Goal: Task Accomplishment & Management: Manage account settings

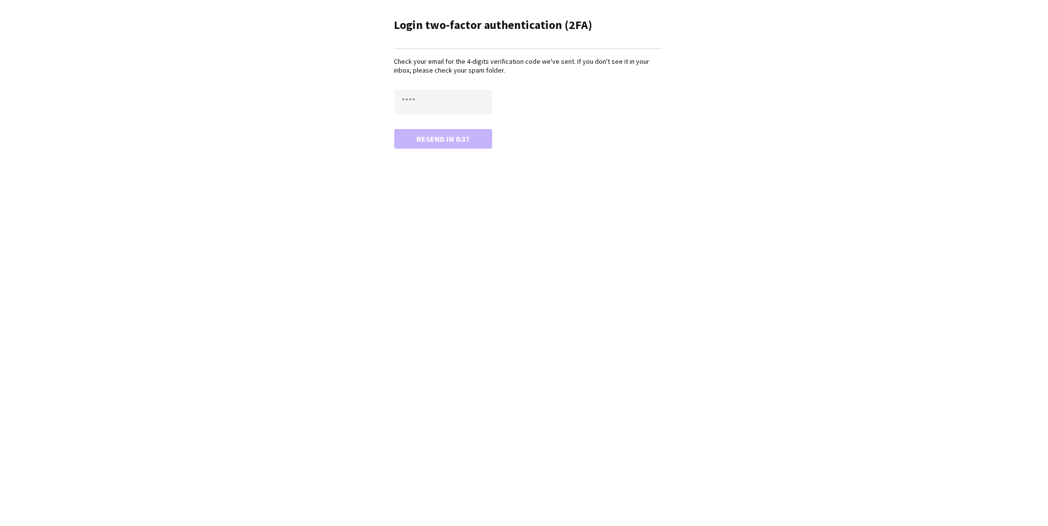
click at [433, 139] on div "Resend in 0:37" at bounding box center [527, 139] width 267 height 20
click at [422, 201] on div "Login two-factor authentication (2FA) Check your email for the 4-digits verific…" at bounding box center [524, 263] width 1048 height 526
click at [420, 100] on input "text" at bounding box center [443, 102] width 98 height 25
type input "****"
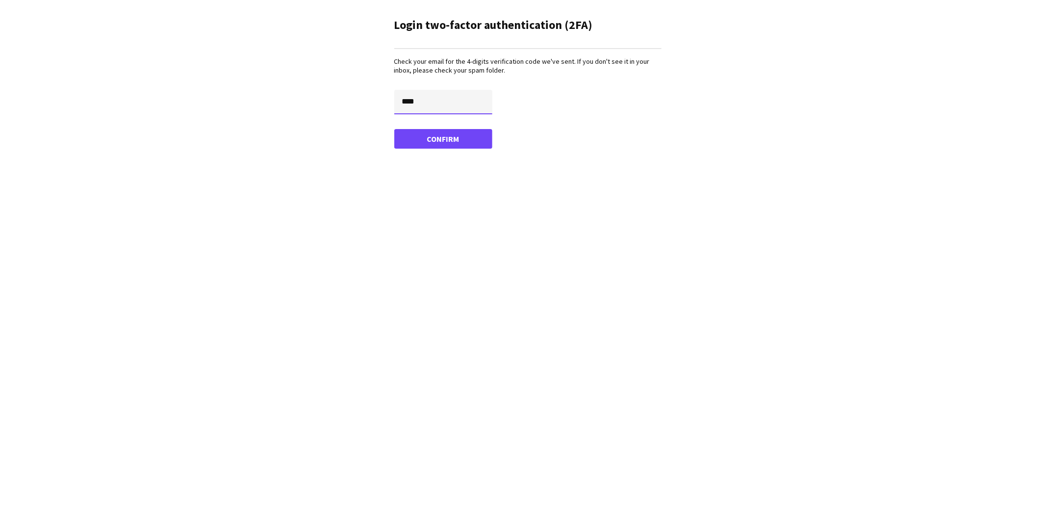
click at [394, 129] on button "Confirm" at bounding box center [443, 139] width 98 height 20
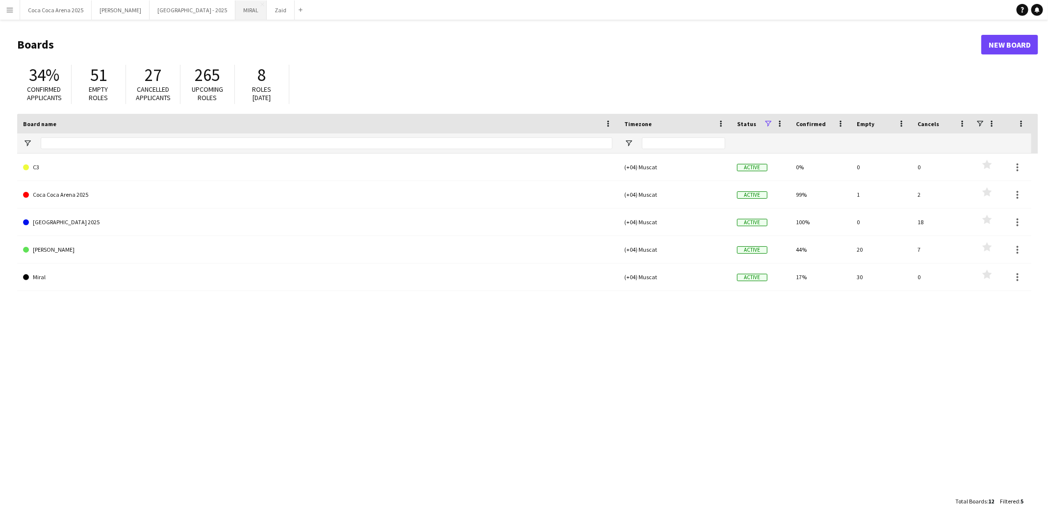
click at [235, 12] on button "MIRAL Close" at bounding box center [250, 9] width 31 height 19
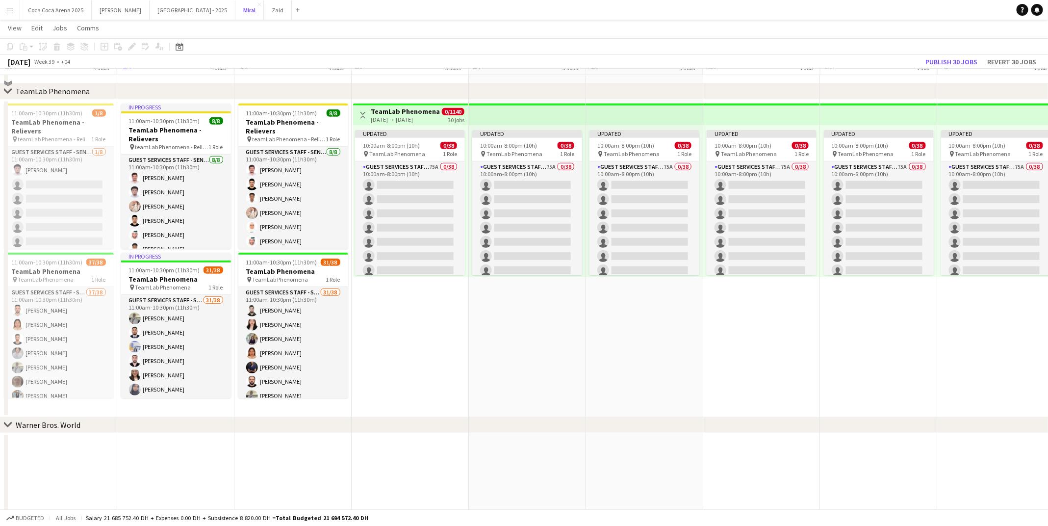
scroll to position [301, 0]
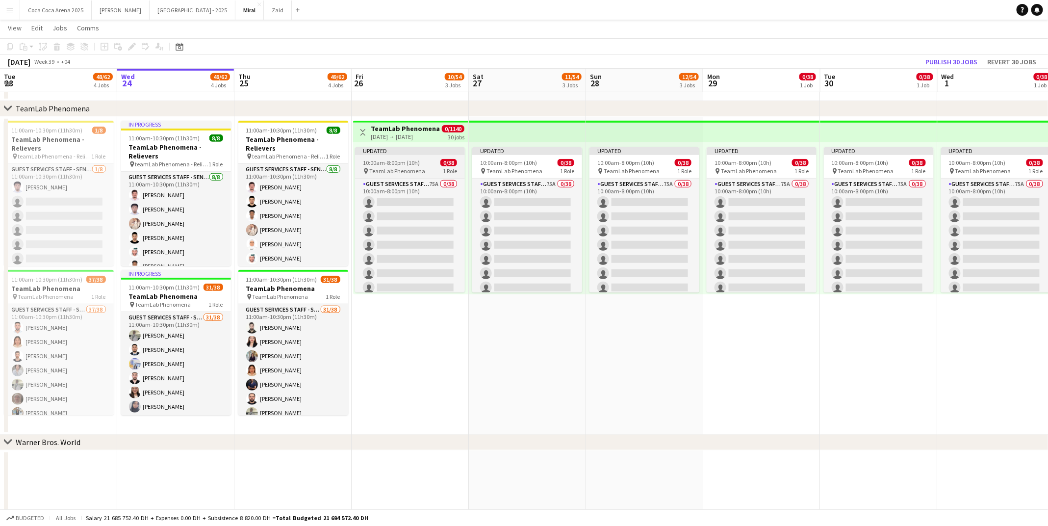
click at [408, 163] on span "10:00am-8:00pm (10h)" at bounding box center [391, 162] width 57 height 7
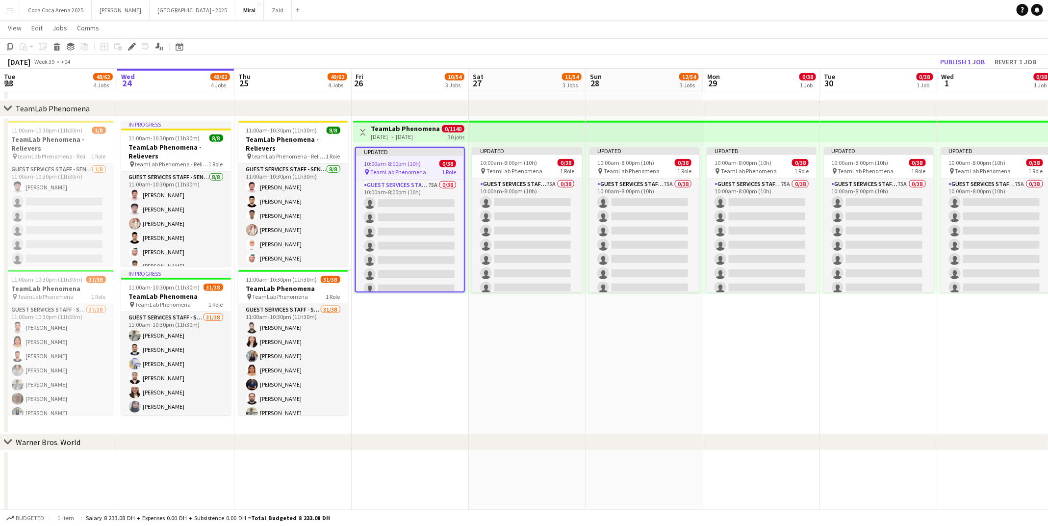
click at [399, 130] on h3 "TeamLab Phenomena" at bounding box center [405, 128] width 69 height 9
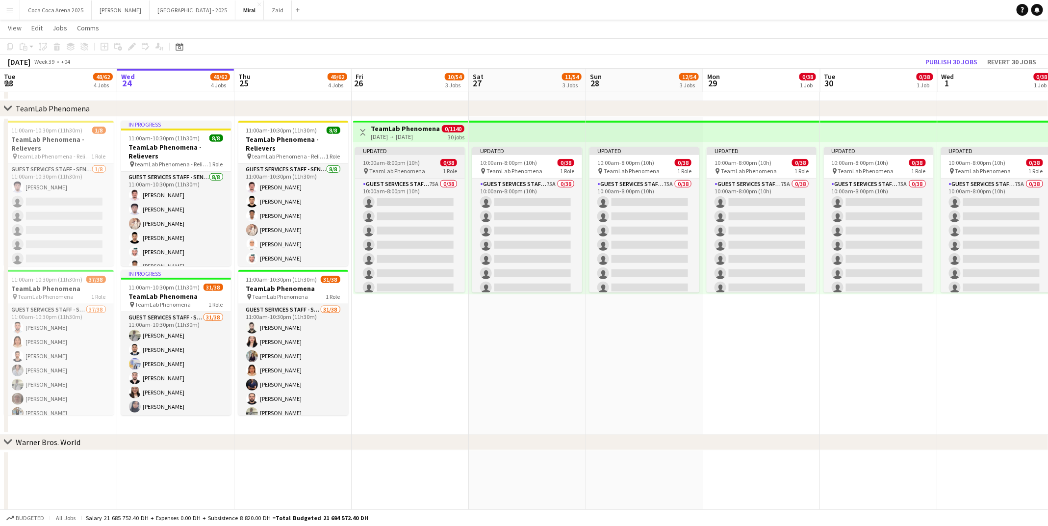
click at [398, 155] on app-job-card "Updated 10:00am-8:00pm (10h) 0/38 pin TeamLab Phenomena 1 Role Guest Services S…" at bounding box center [410, 219] width 110 height 145
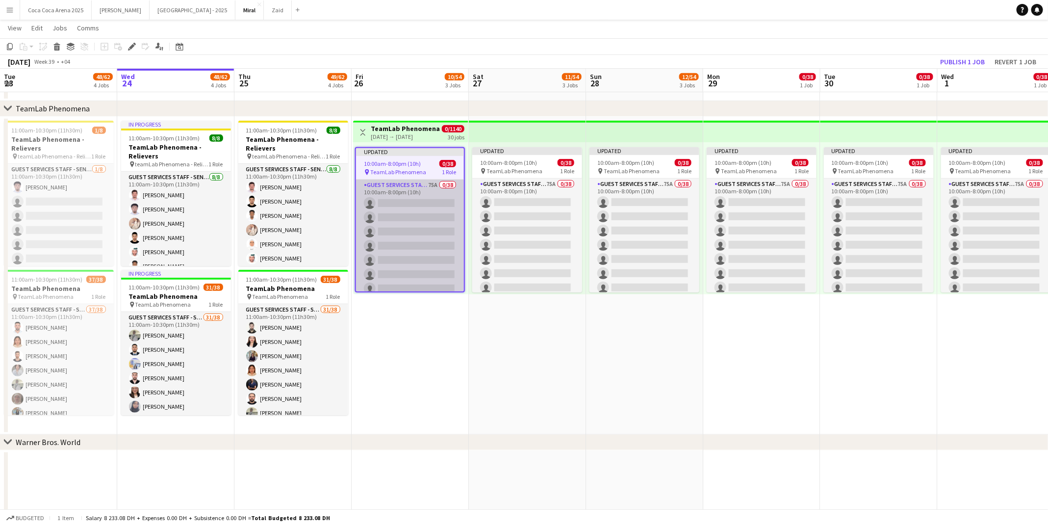
click at [458, 267] on app-card-role "Guest Services Staff - Senior 75A 0/38 10:00am-8:00pm (10h) single-neutral-acti…" at bounding box center [410, 460] width 108 height 560
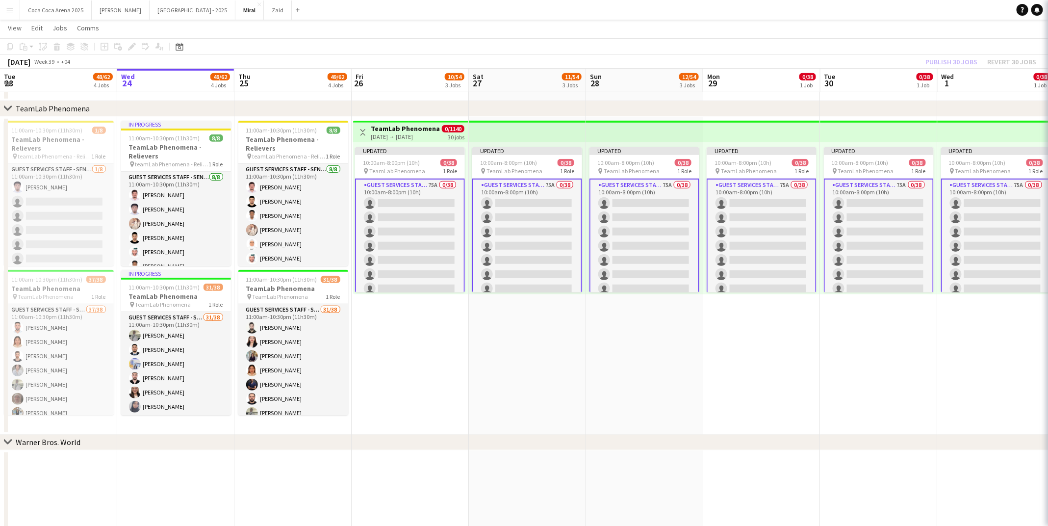
scroll to position [0, 235]
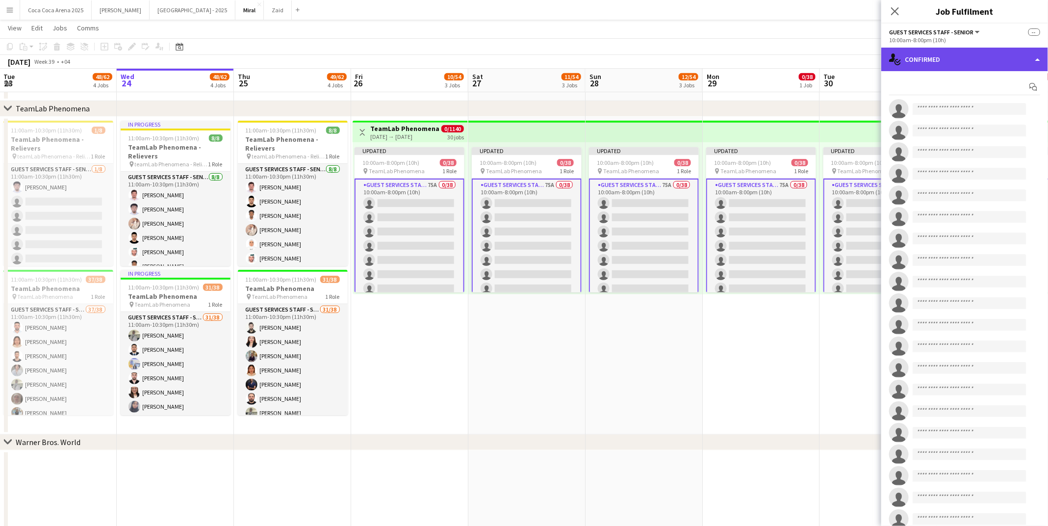
click at [962, 61] on div "single-neutral-actions-check-2 Confirmed" at bounding box center [964, 60] width 167 height 24
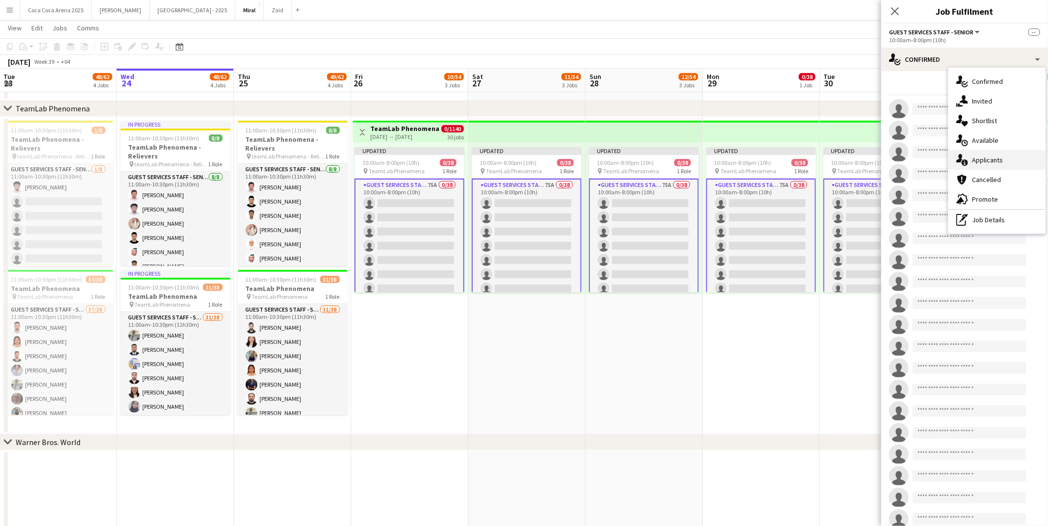
click at [972, 157] on span "Applicants" at bounding box center [987, 159] width 31 height 9
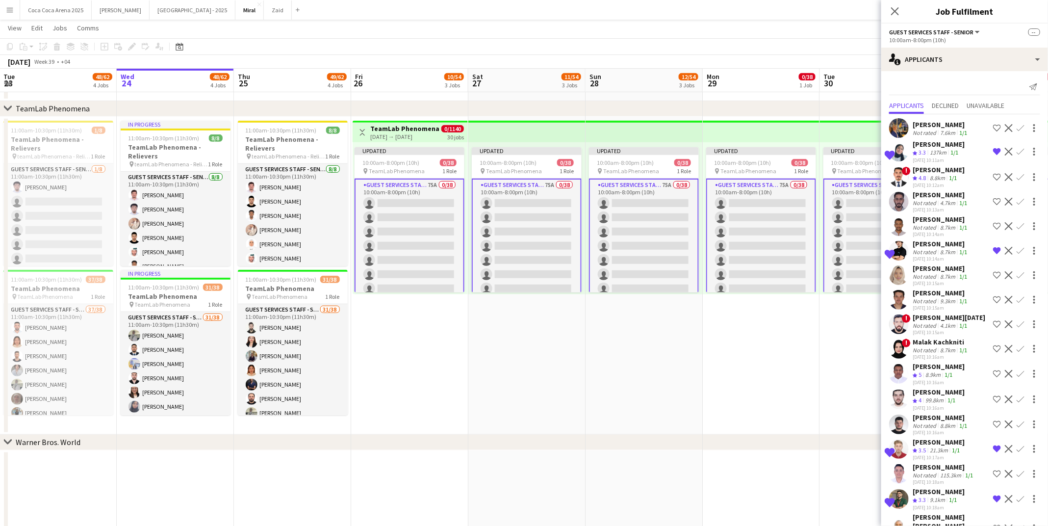
click at [941, 129] on div "7.6km" at bounding box center [947, 132] width 19 height 7
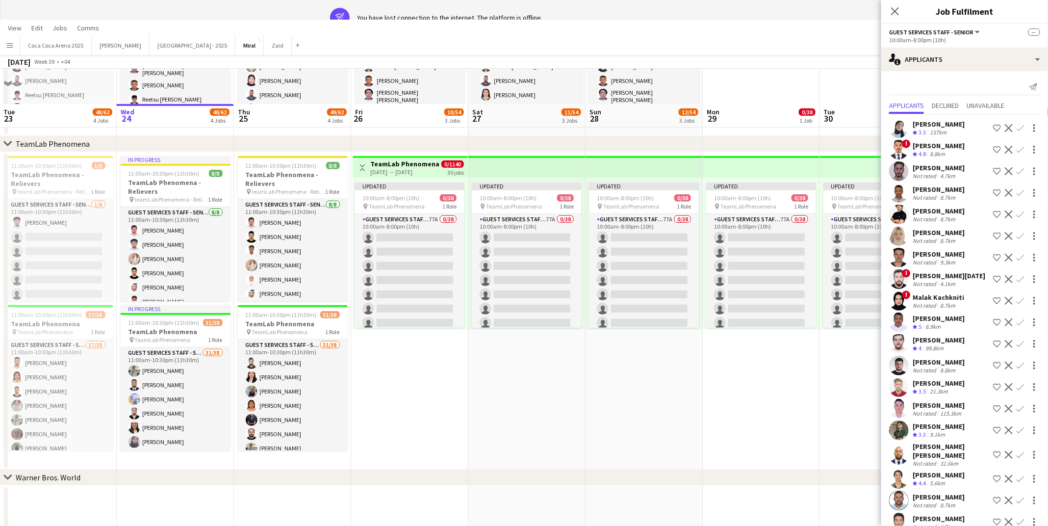
scroll to position [0, 0]
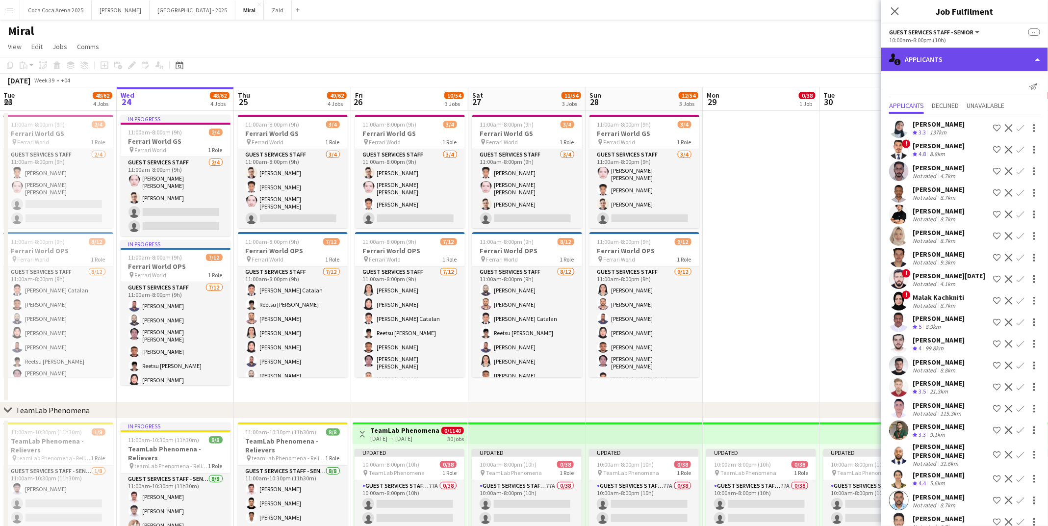
click at [911, 61] on div "single-neutral-actions-information Applicants" at bounding box center [964, 60] width 167 height 24
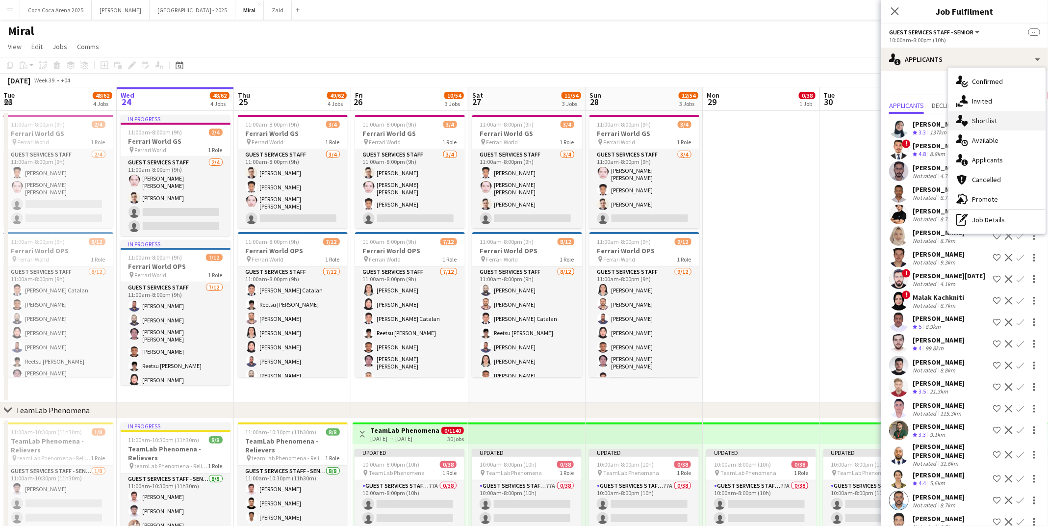
click at [975, 123] on span "Shortlist" at bounding box center [984, 120] width 25 height 9
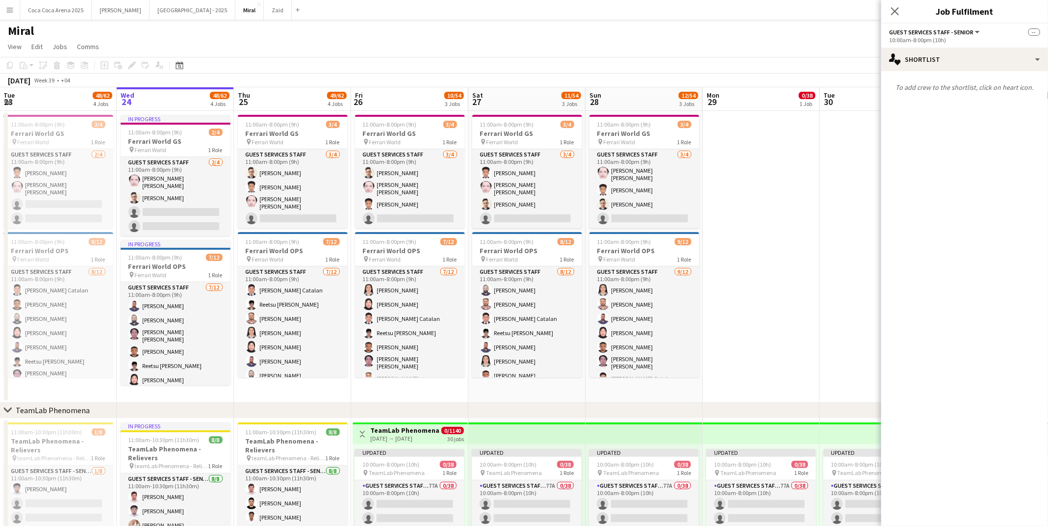
click at [831, 196] on app-date-cell at bounding box center [878, 257] width 117 height 292
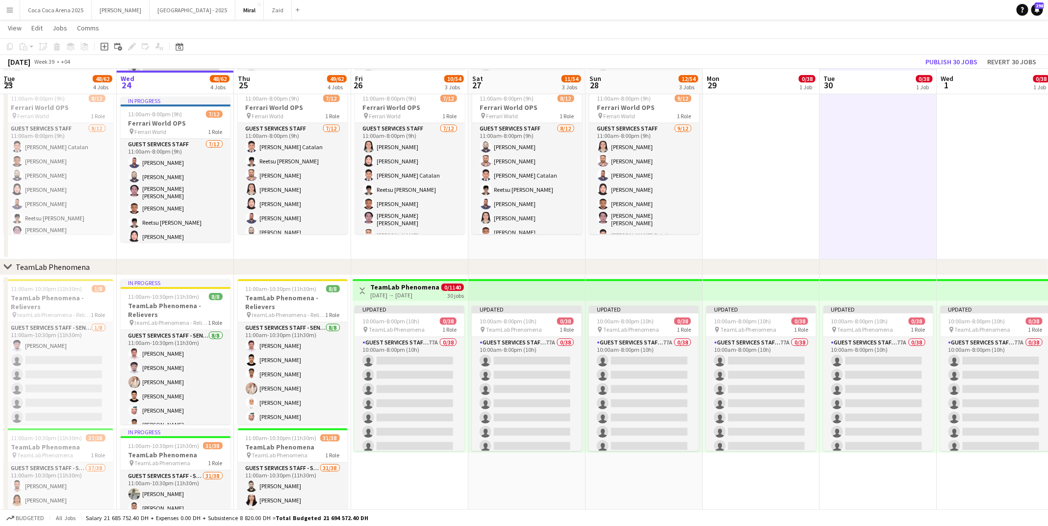
scroll to position [150, 0]
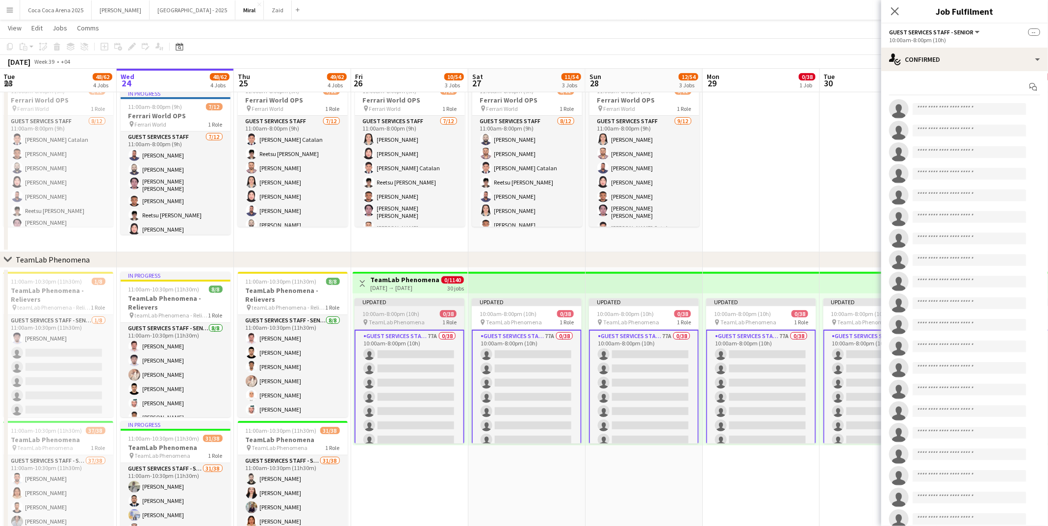
click at [415, 310] on span "10:00am-8:00pm (10h)" at bounding box center [390, 313] width 57 height 7
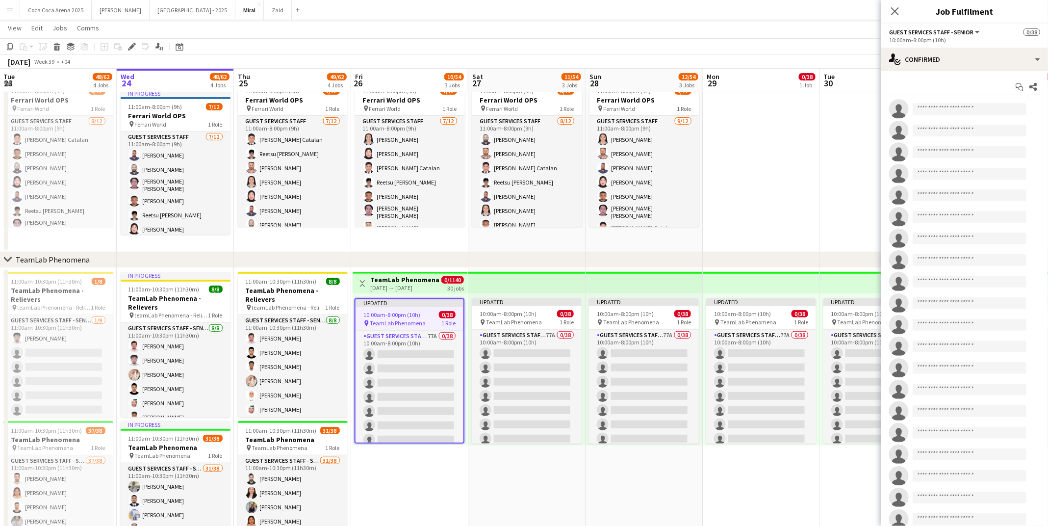
click at [824, 127] on app-date-cell at bounding box center [878, 106] width 117 height 292
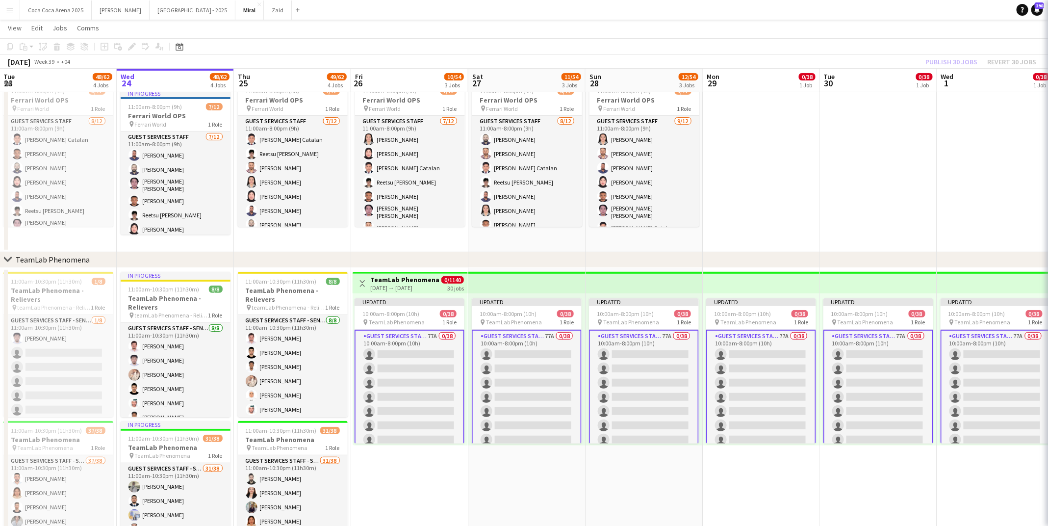
scroll to position [0, 234]
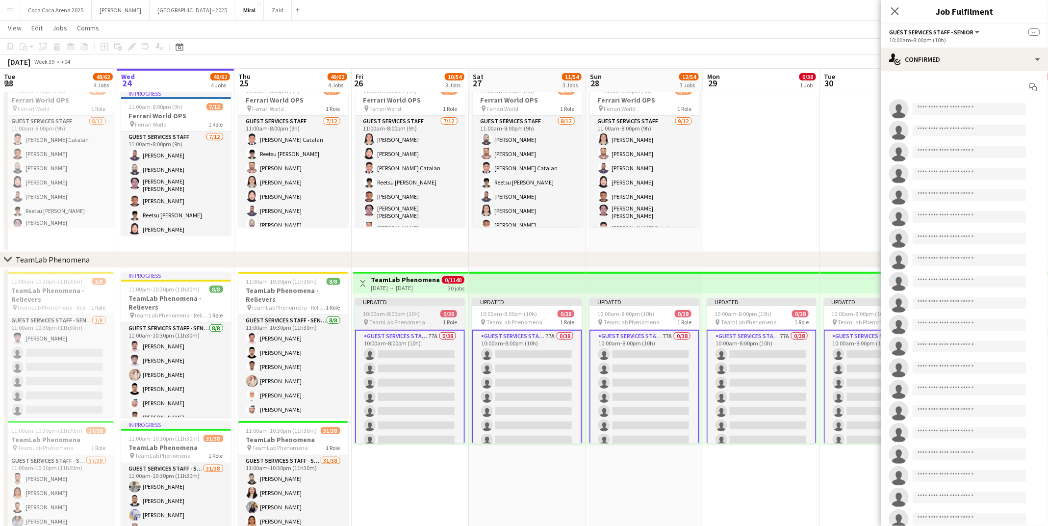
click at [404, 326] on span "TeamLab Phenomena" at bounding box center [397, 321] width 56 height 7
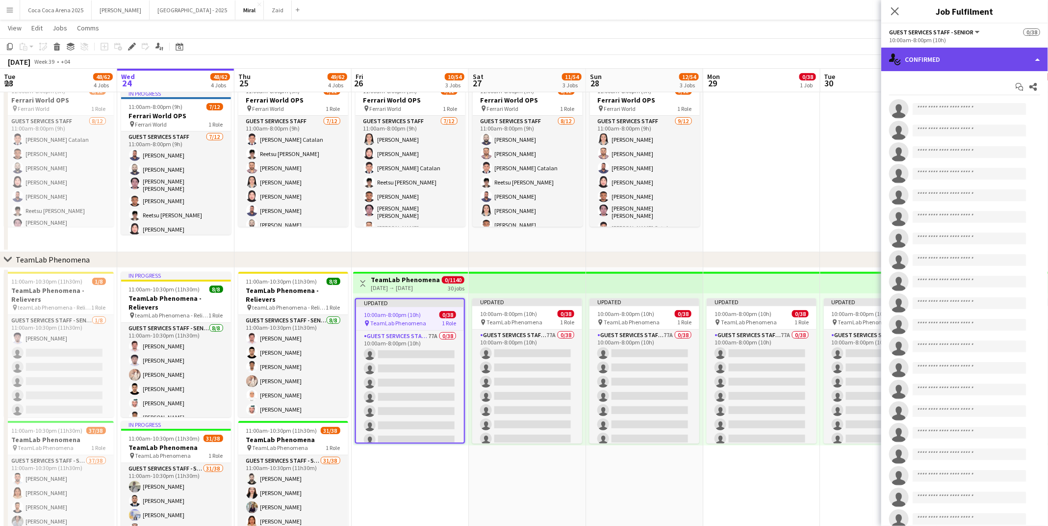
click at [957, 57] on div "single-neutral-actions-check-2 Confirmed" at bounding box center [964, 60] width 167 height 24
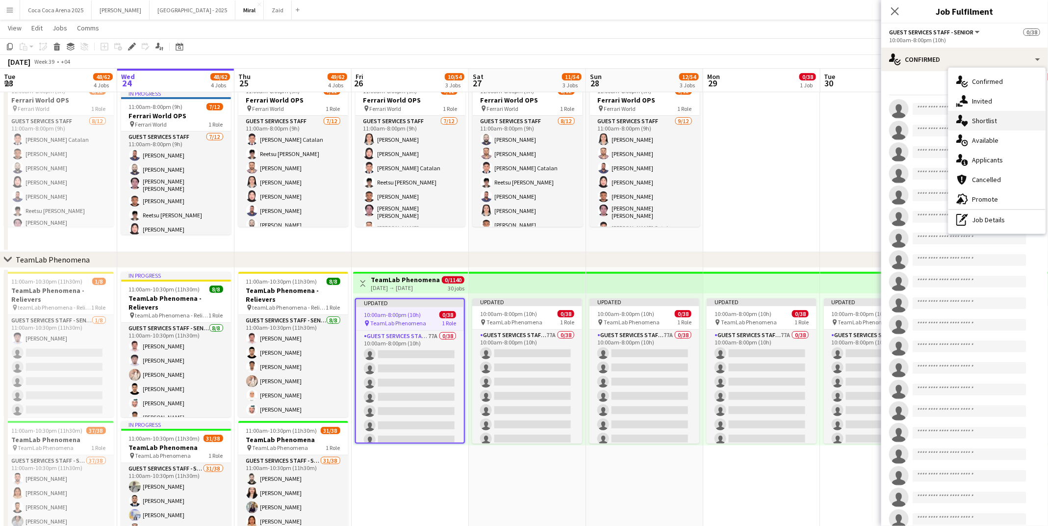
click at [982, 124] on span "Shortlist" at bounding box center [984, 120] width 25 height 9
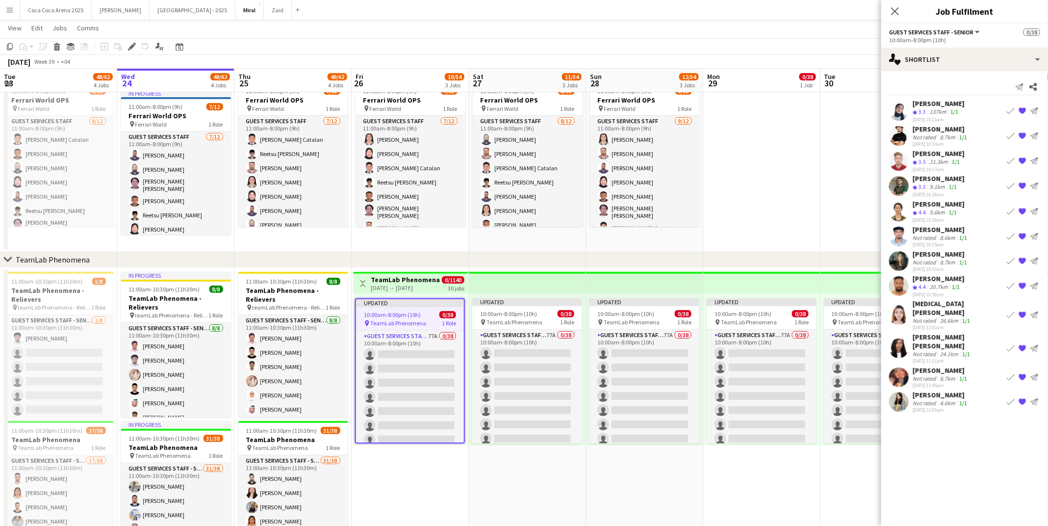
click at [824, 184] on app-date-cell at bounding box center [879, 106] width 117 height 292
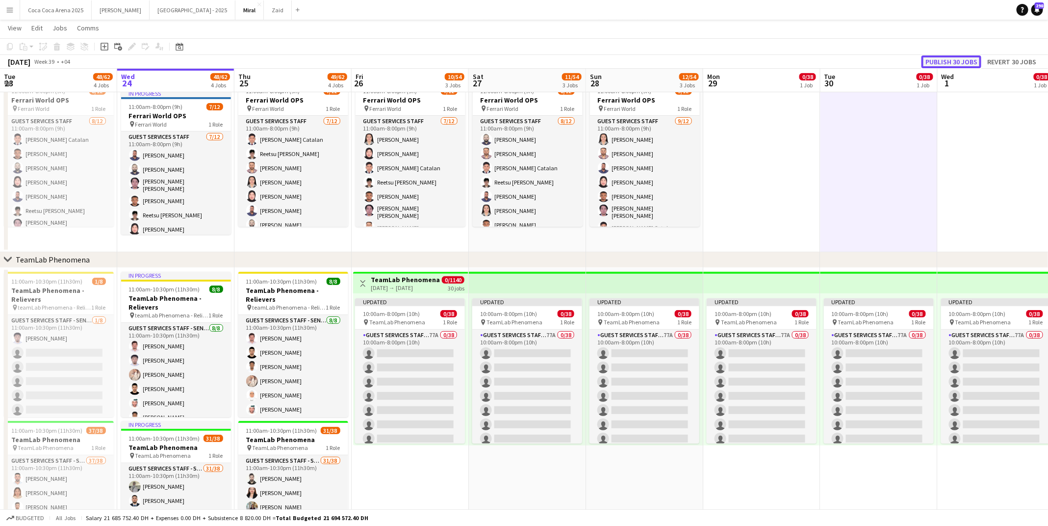
click at [960, 56] on button "Publish 30 jobs" at bounding box center [952, 61] width 60 height 13
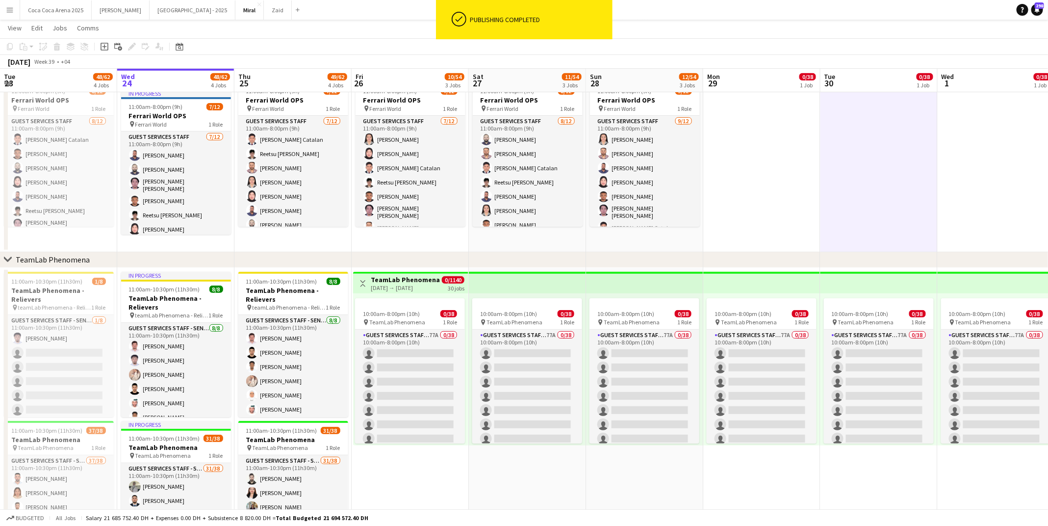
click at [405, 284] on div "[DATE] → [DATE]" at bounding box center [405, 287] width 69 height 7
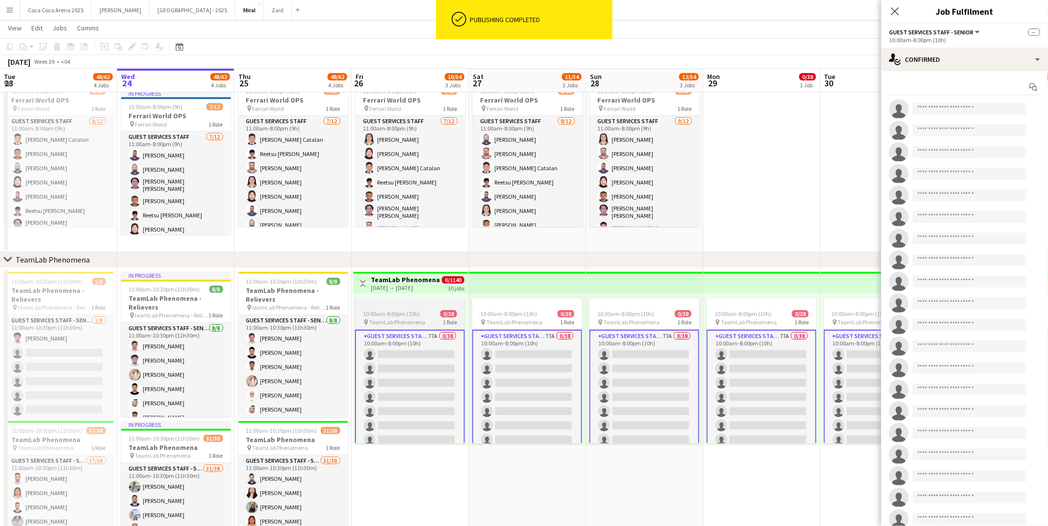
click at [414, 314] on span "10:00am-8:00pm (10h)" at bounding box center [391, 313] width 57 height 7
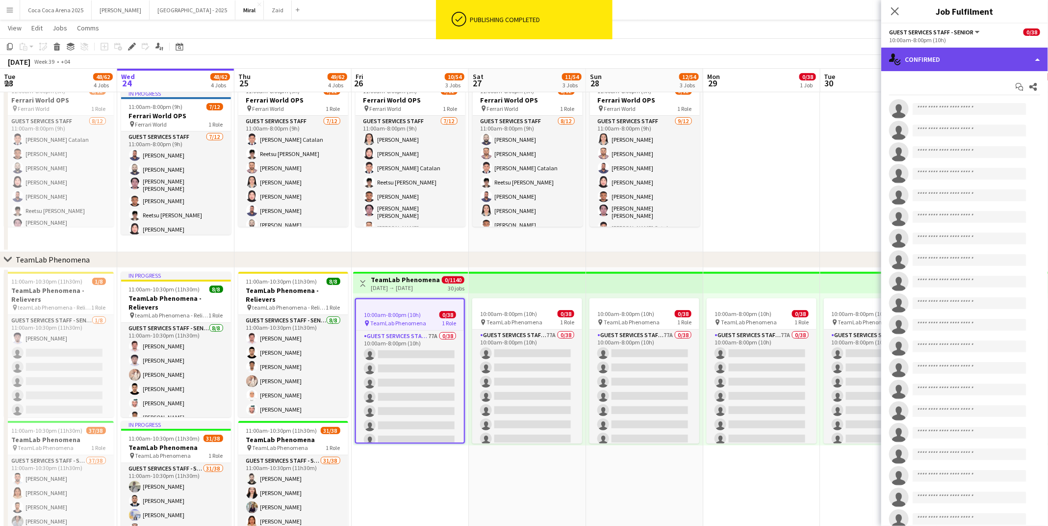
click at [914, 62] on div "single-neutral-actions-check-2 Confirmed" at bounding box center [964, 60] width 167 height 24
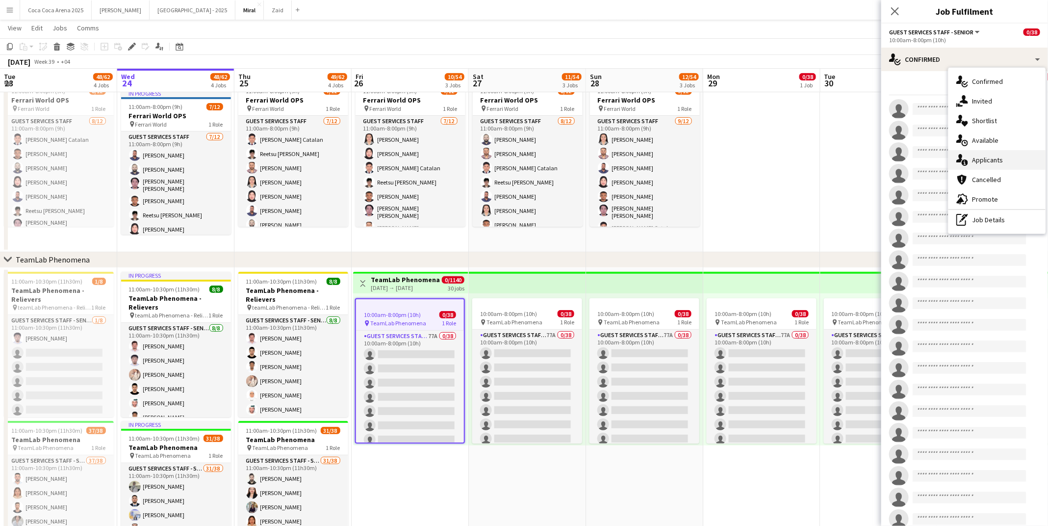
click at [965, 155] on icon "single-neutral-actions-information" at bounding box center [962, 160] width 12 height 12
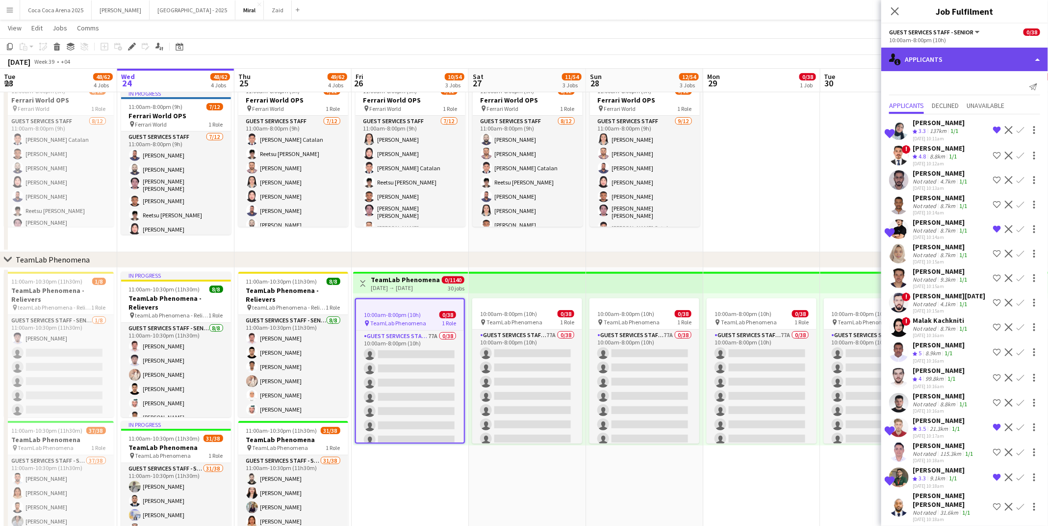
click at [920, 58] on div "single-neutral-actions-information Applicants" at bounding box center [964, 60] width 167 height 24
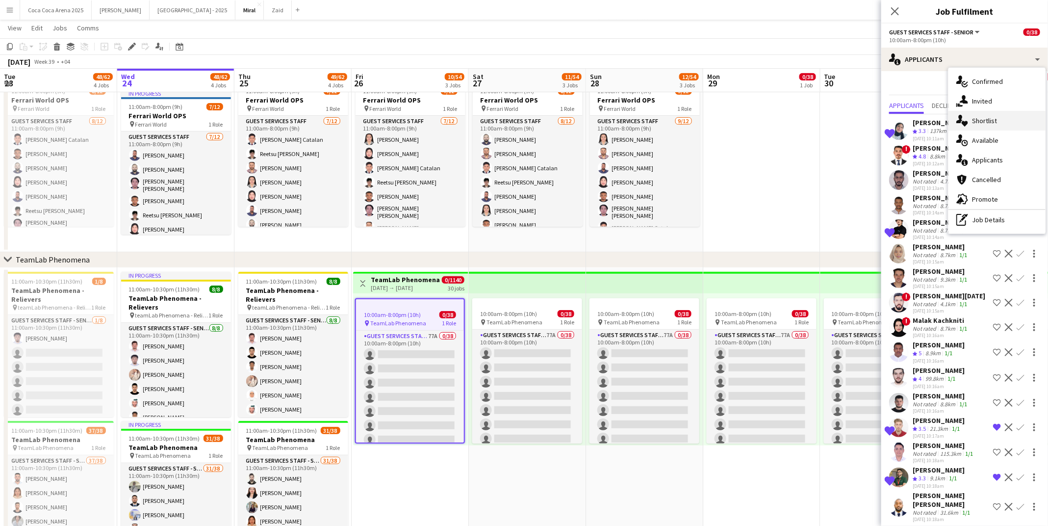
click at [977, 120] on span "Shortlist" at bounding box center [984, 120] width 25 height 9
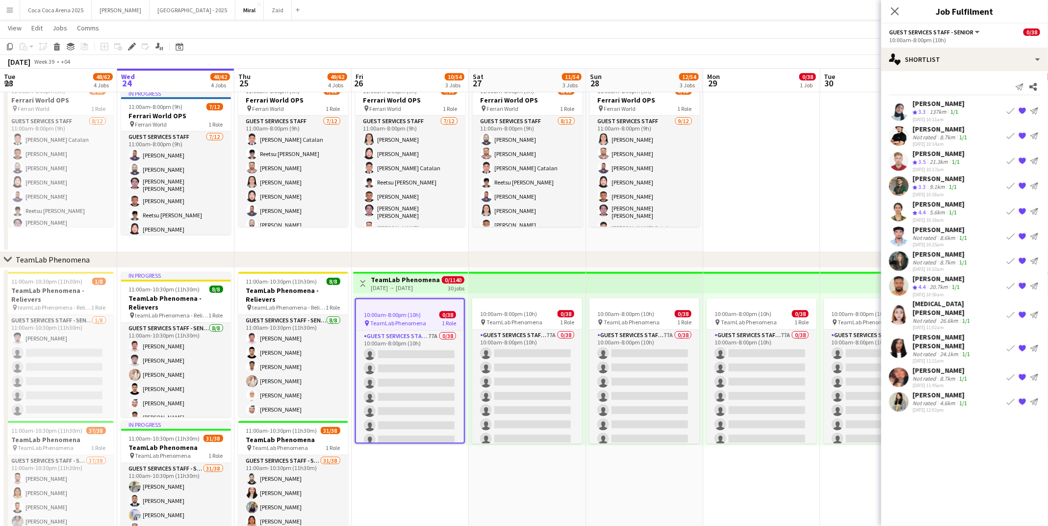
click at [936, 112] on div "137km" at bounding box center [938, 112] width 21 height 8
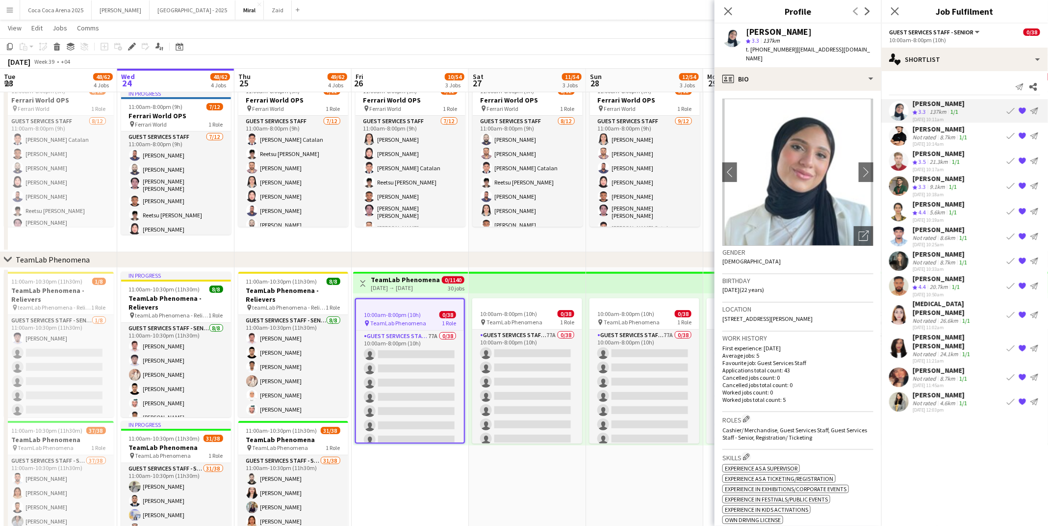
click at [927, 399] on div "Not rated" at bounding box center [926, 402] width 26 height 7
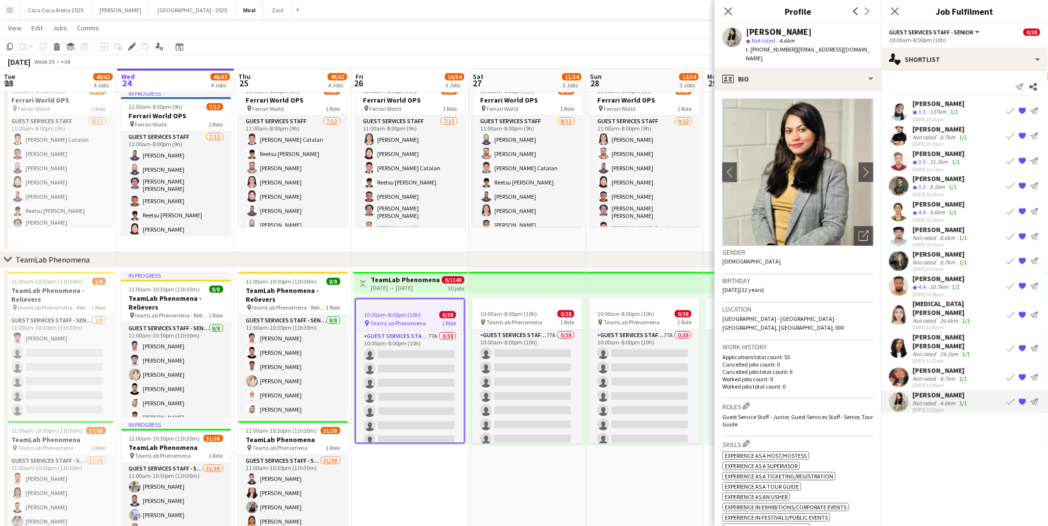
click at [924, 366] on div "[PERSON_NAME]" at bounding box center [941, 370] width 56 height 9
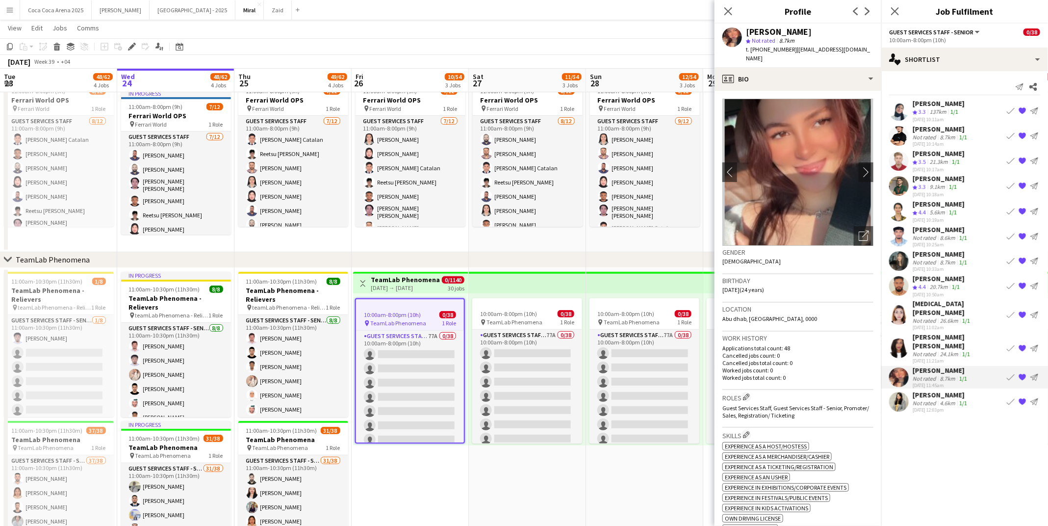
click at [928, 350] on div "Not rated" at bounding box center [926, 353] width 26 height 7
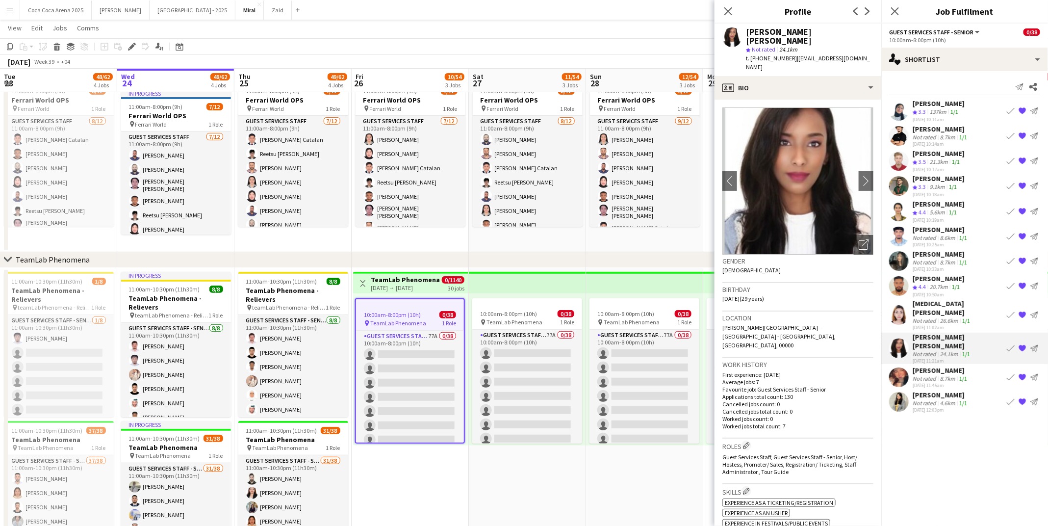
click at [927, 307] on div "[MEDICAL_DATA][PERSON_NAME]" at bounding box center [958, 308] width 90 height 18
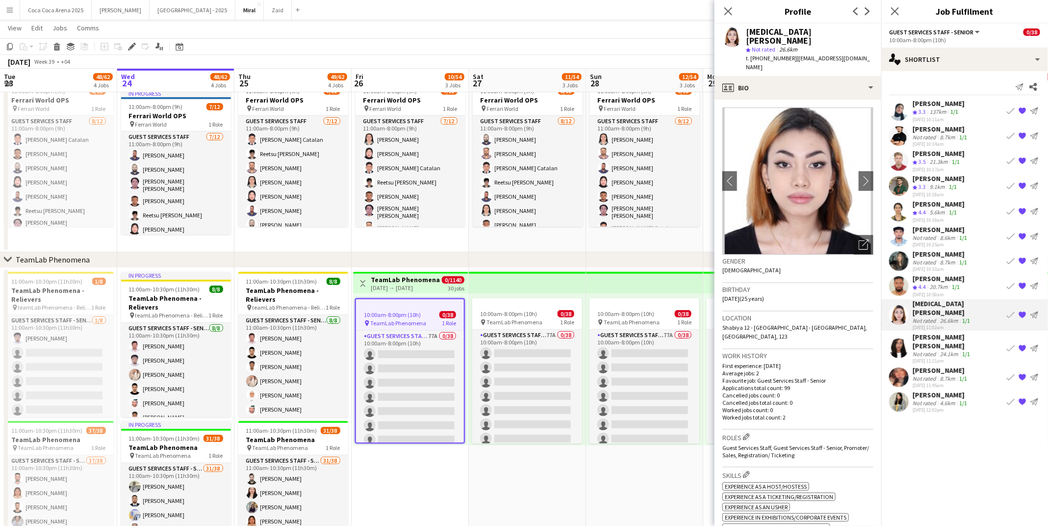
click at [925, 285] on span "4.4" at bounding box center [922, 286] width 7 height 7
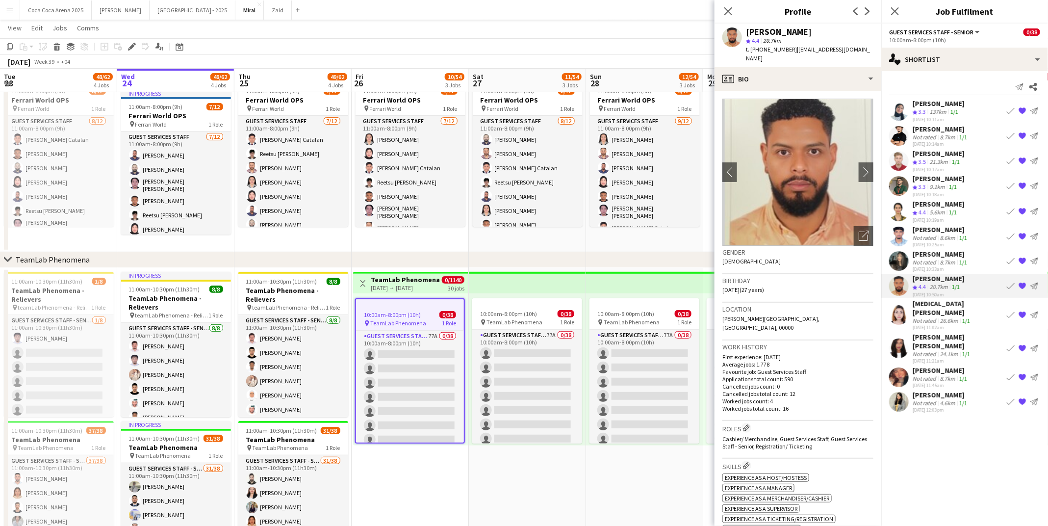
click at [921, 261] on div "Not rated" at bounding box center [926, 261] width 26 height 7
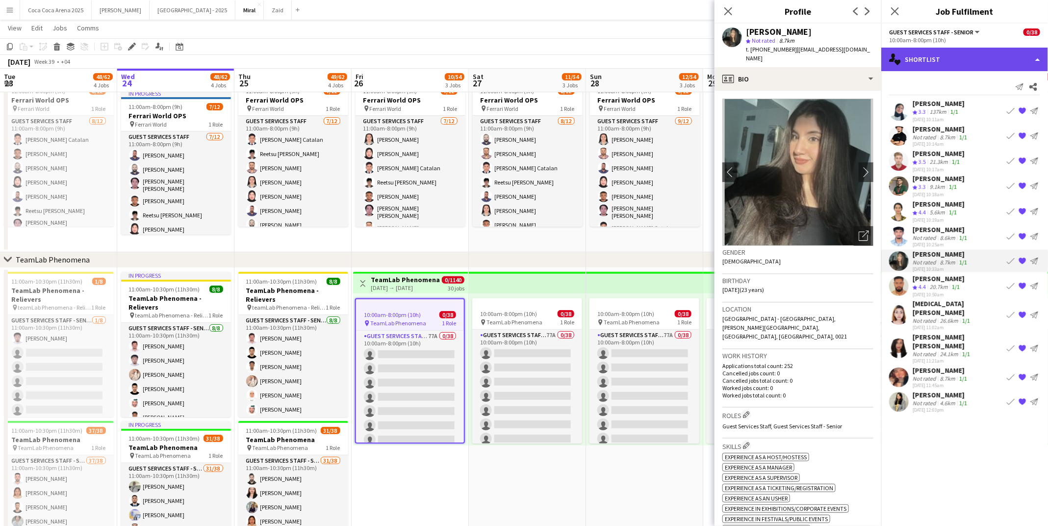
click at [919, 61] on div "single-neutral-actions-heart Shortlist" at bounding box center [964, 60] width 167 height 24
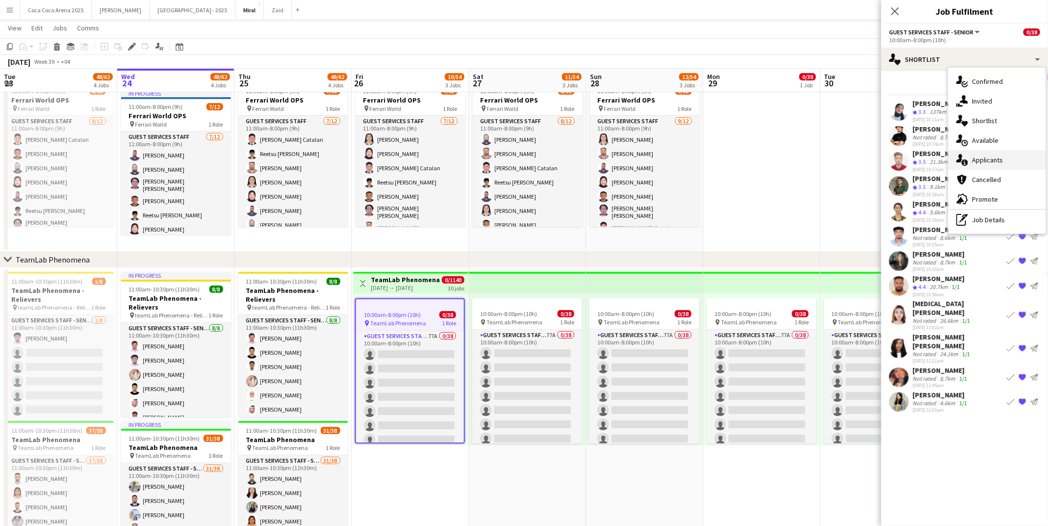
click at [972, 154] on div "single-neutral-actions-information Applicants" at bounding box center [997, 160] width 97 height 20
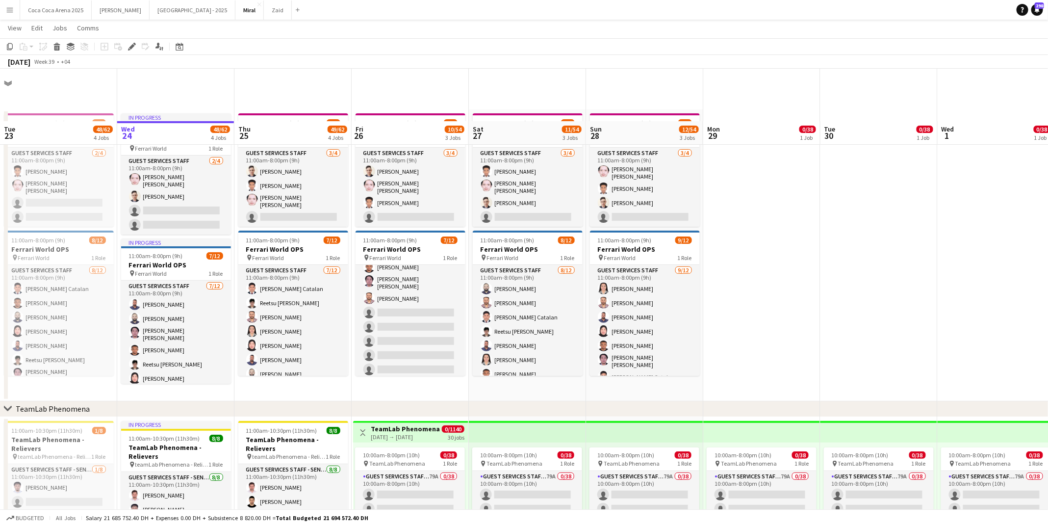
scroll to position [61, 0]
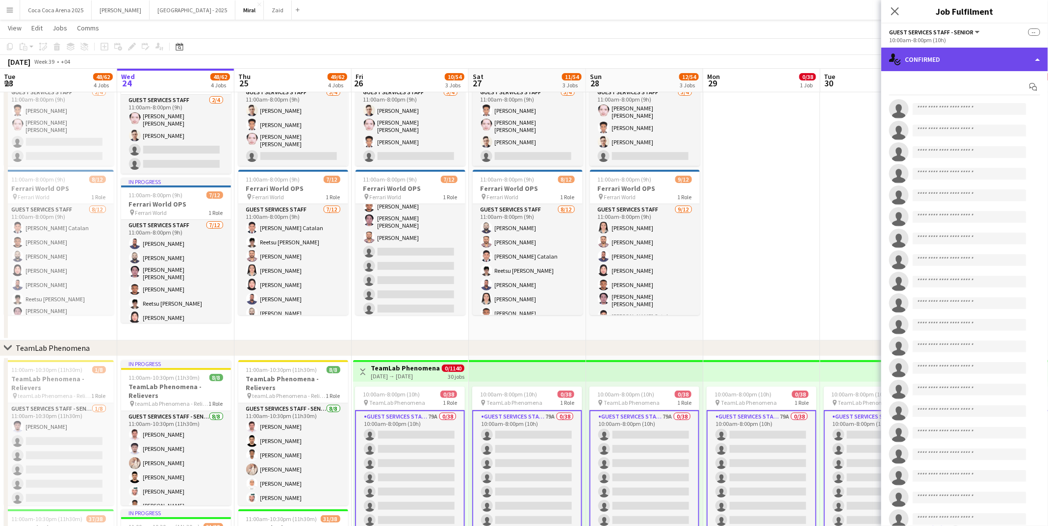
click at [926, 61] on div "single-neutral-actions-check-2 Confirmed" at bounding box center [964, 60] width 167 height 24
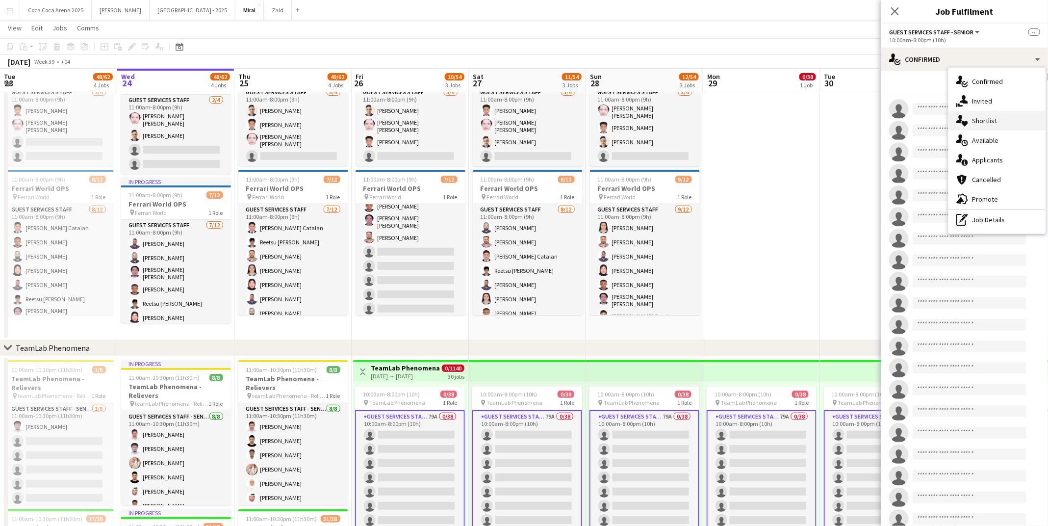
click at [983, 122] on span "Shortlist" at bounding box center [984, 120] width 25 height 9
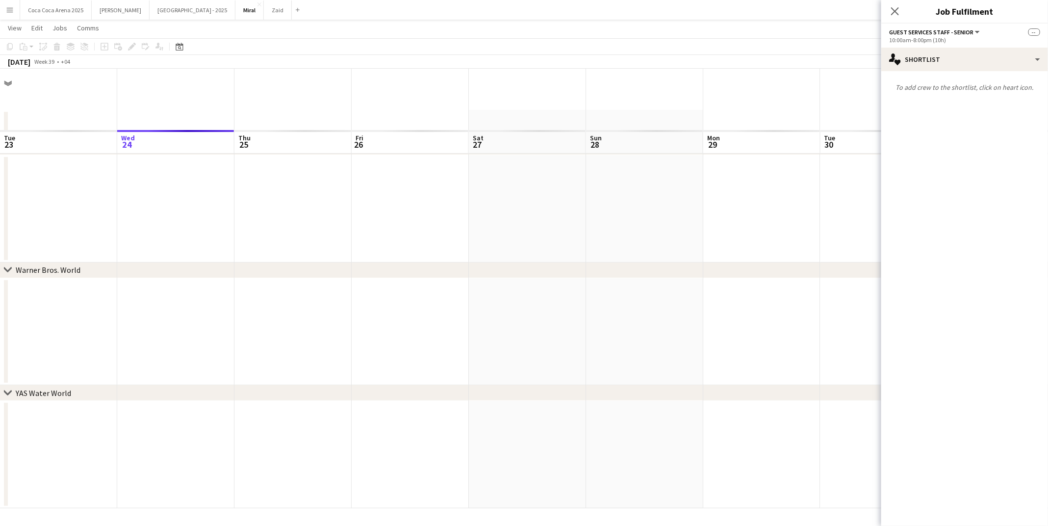
scroll to position [0, 0]
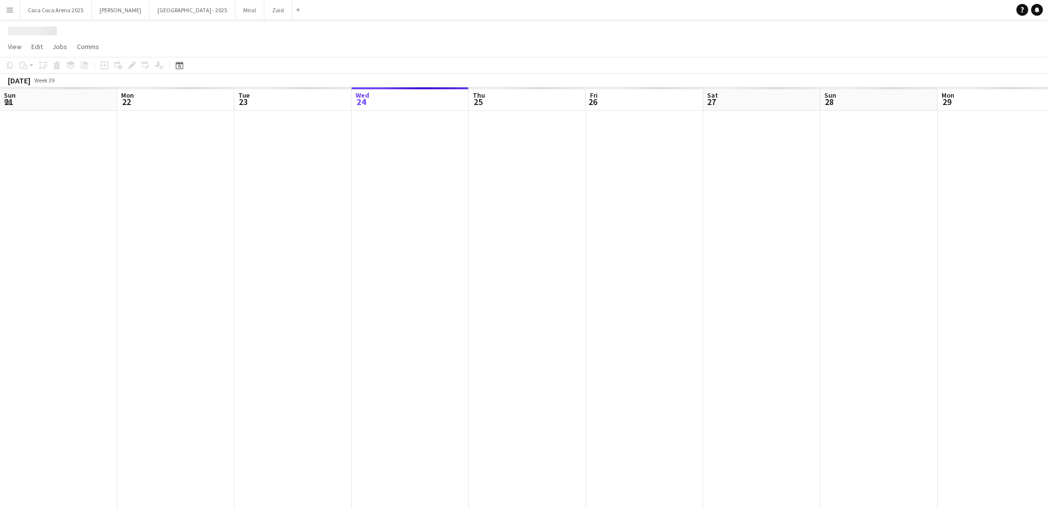
scroll to position [0, 234]
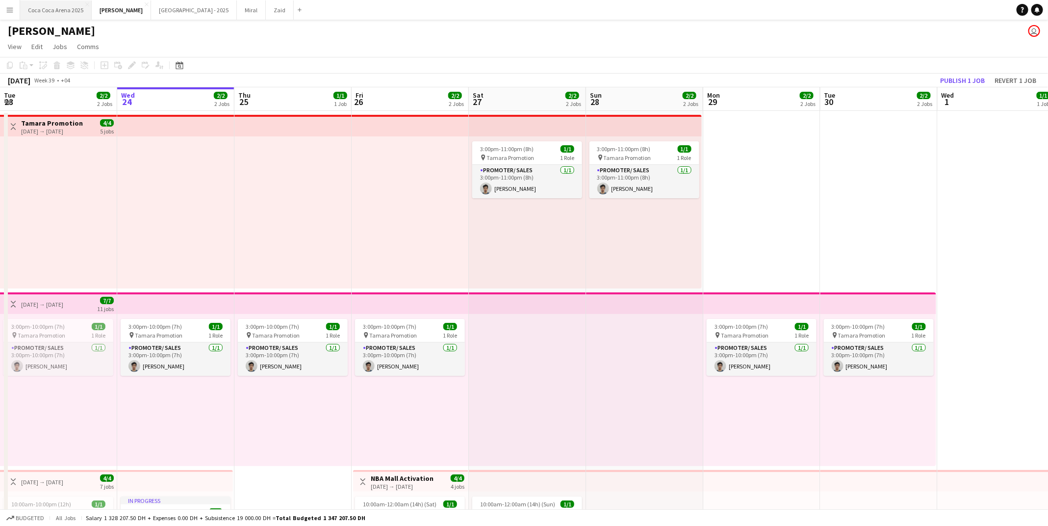
click at [47, 9] on button "Coca Coca Arena 2025 Close" at bounding box center [56, 9] width 72 height 19
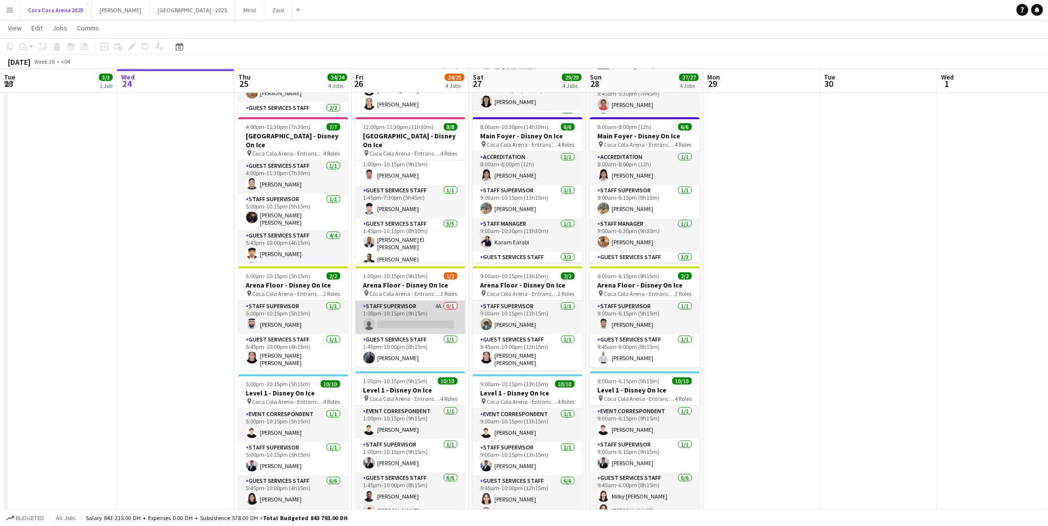
scroll to position [146, 0]
click at [393, 323] on app-card-role "Staff Supervisor 4A 0/1 1:00pm-10:15pm (9h15m) single-neutral-actions" at bounding box center [411, 316] width 110 height 33
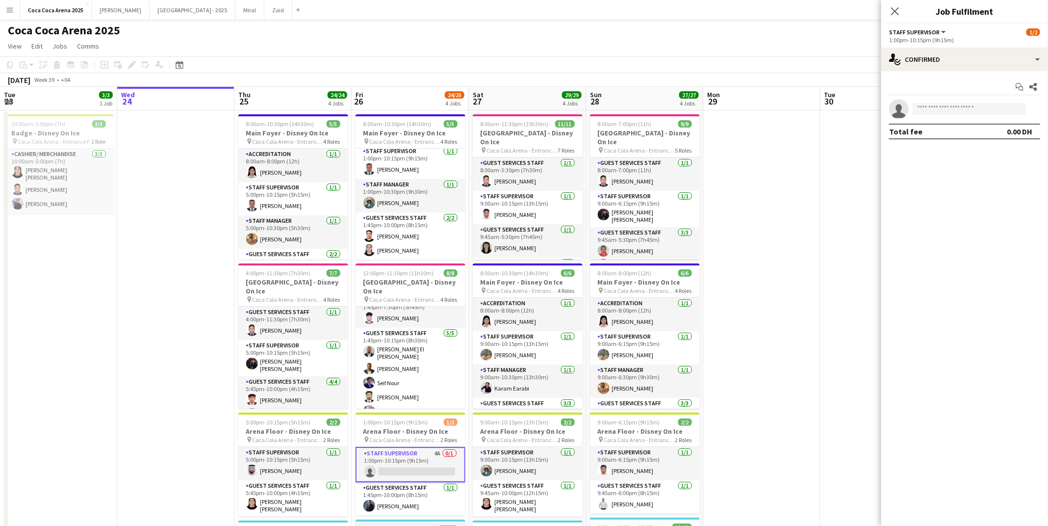
scroll to position [0, 0]
